Goal: Information Seeking & Learning: Check status

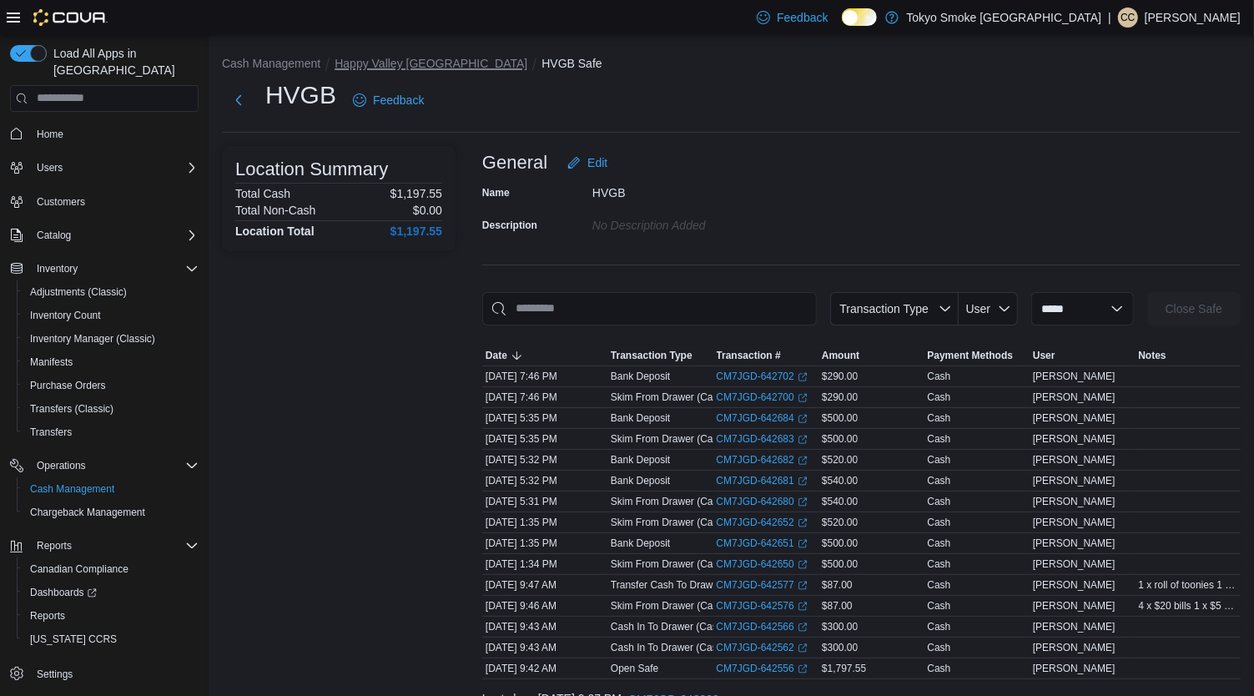
click at [413, 60] on button "Happy Valley [GEOGRAPHIC_DATA]" at bounding box center [431, 63] width 193 height 13
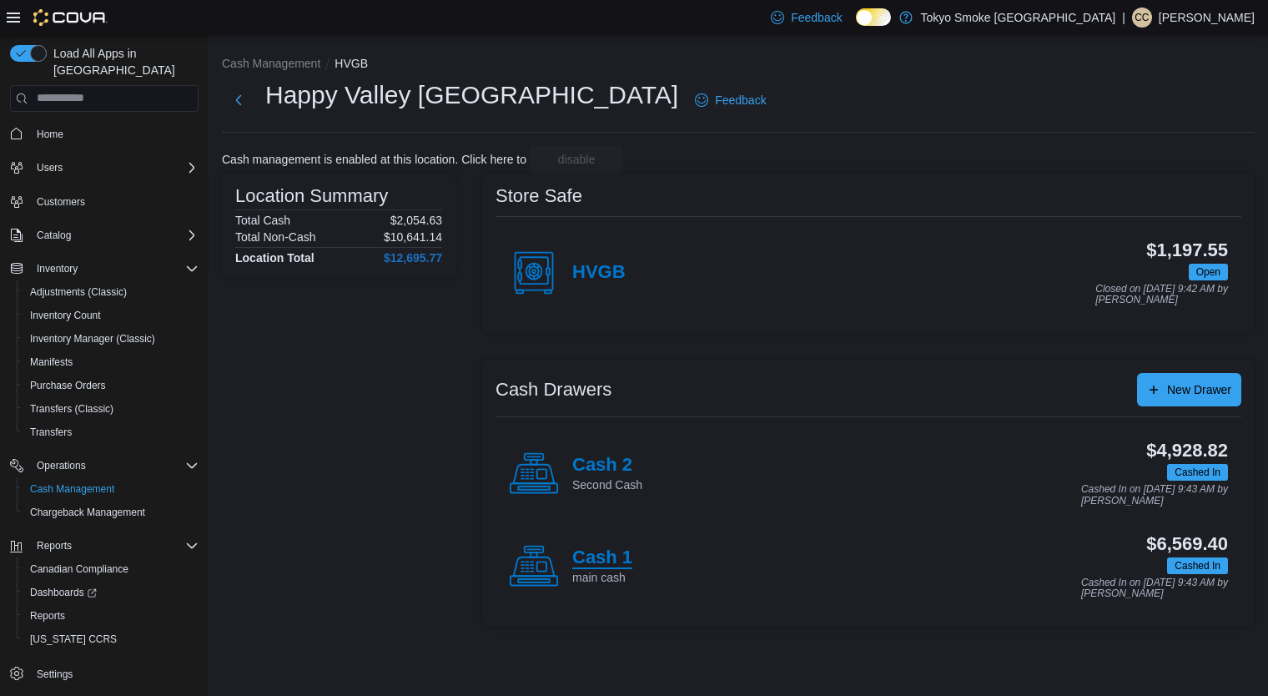
click at [606, 547] on h4 "Cash 1" at bounding box center [602, 558] width 60 height 22
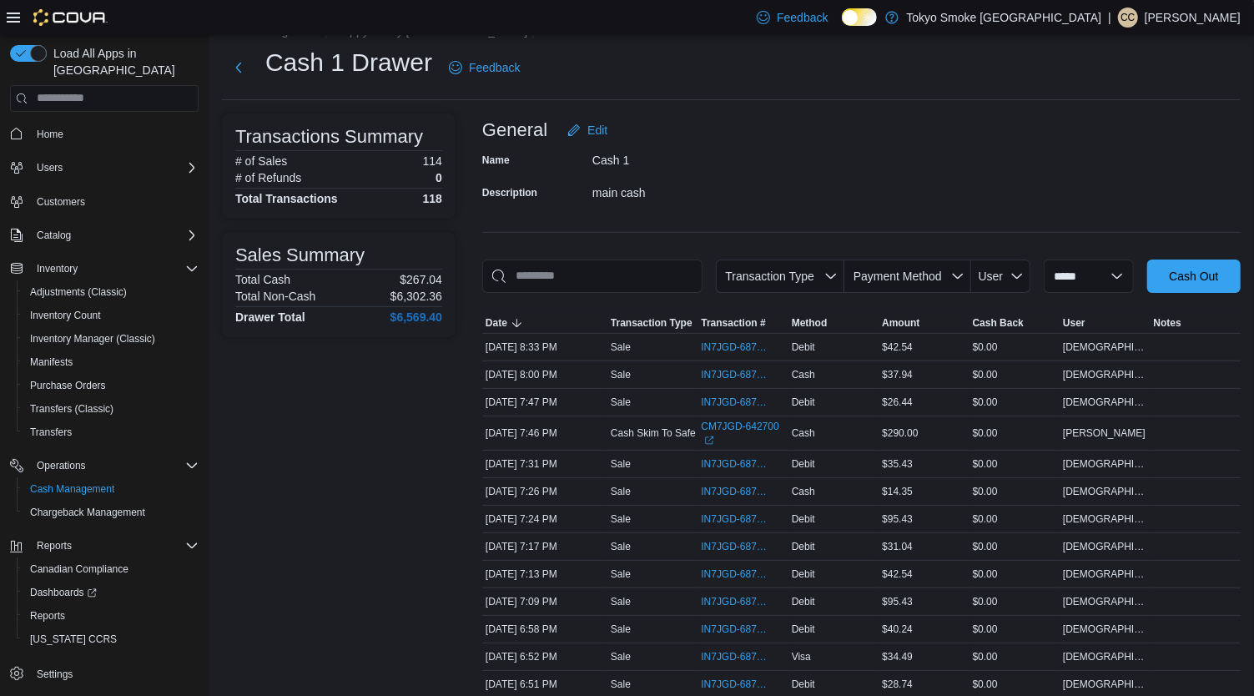
scroll to position [32, 0]
click at [410, 319] on h4 "$6,569.40" at bounding box center [416, 317] width 52 height 13
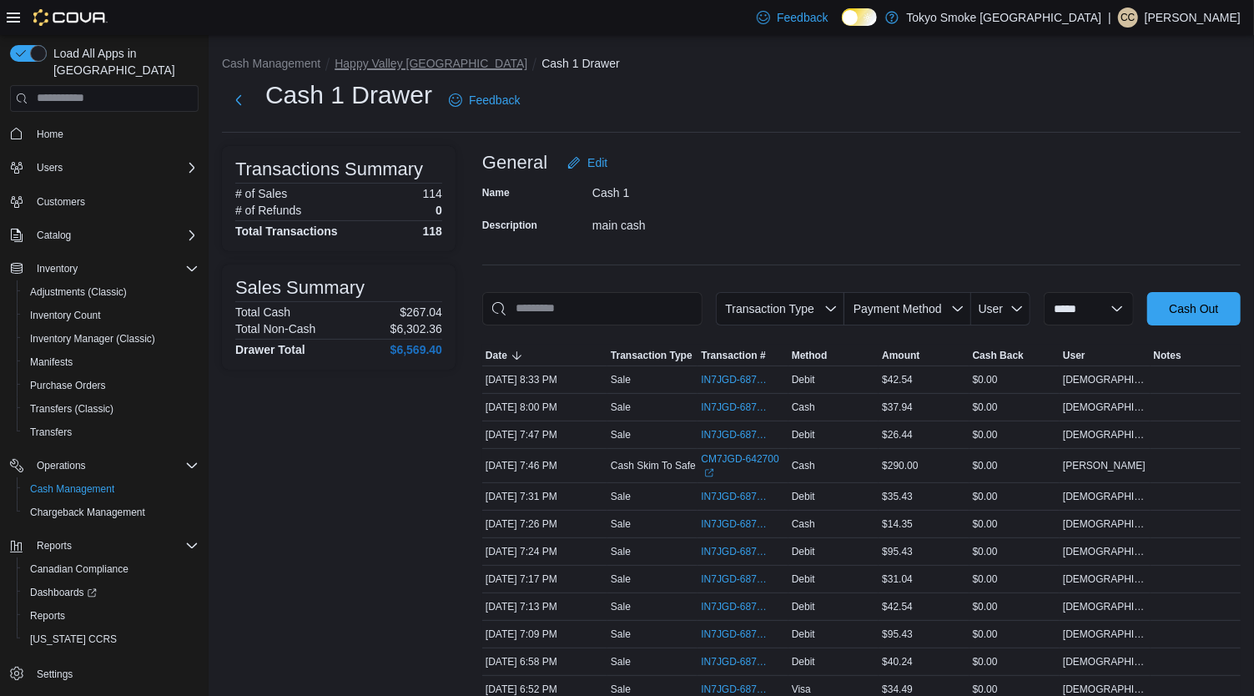
click at [422, 61] on button "Happy Valley [GEOGRAPHIC_DATA]" at bounding box center [431, 63] width 193 height 13
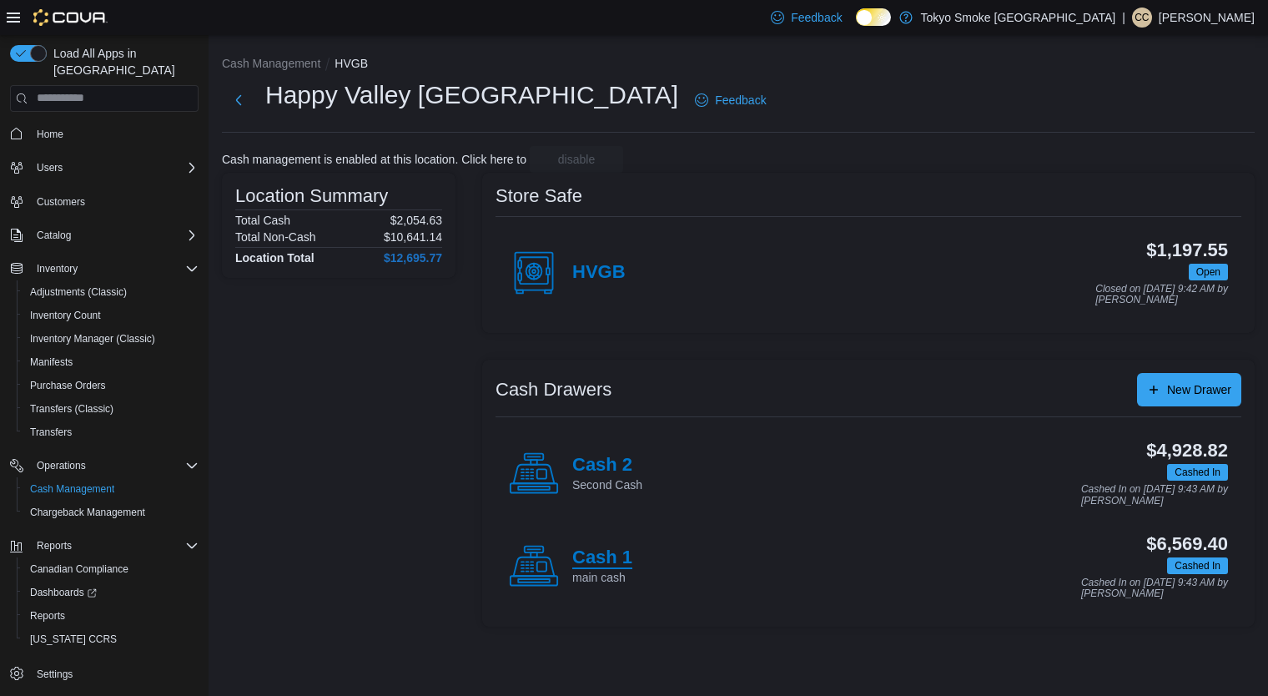
click at [613, 561] on h4 "Cash 1" at bounding box center [602, 558] width 60 height 22
